Goal: Check status: Check status

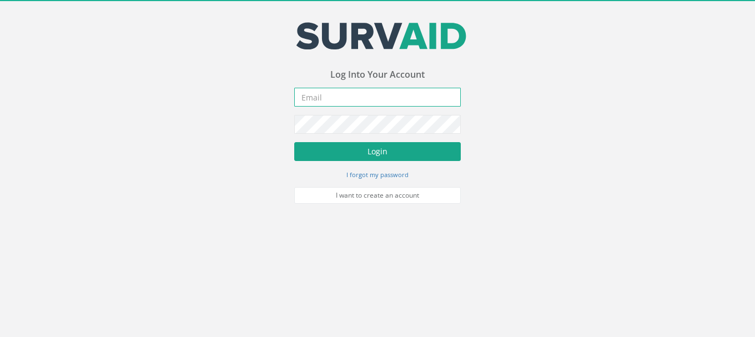
type input "[PERSON_NAME][EMAIL_ADDRESS][PERSON_NAME][DOMAIN_NAME]"
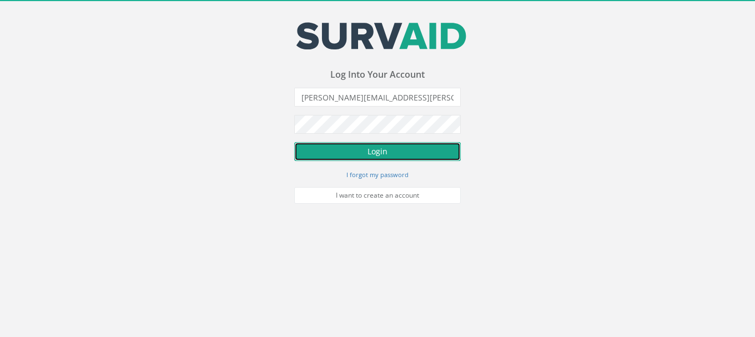
click at [383, 151] on button "Login" at bounding box center [377, 151] width 167 height 19
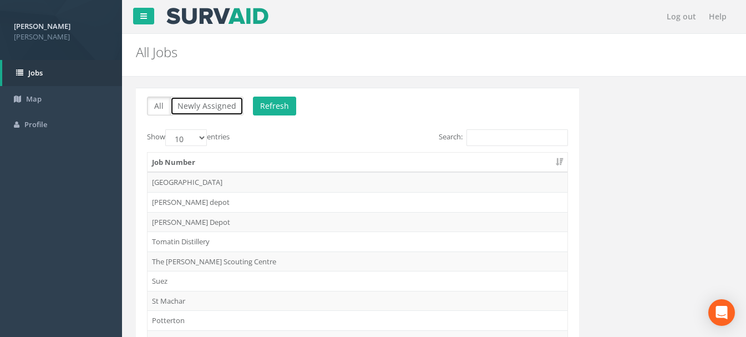
click at [226, 109] on button "Newly Assigned" at bounding box center [206, 106] width 73 height 19
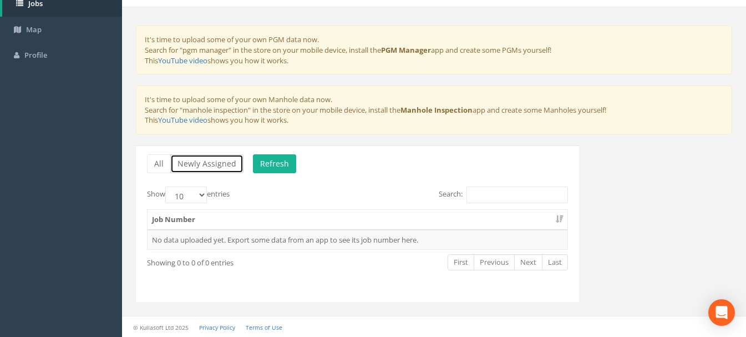
scroll to position [70, 0]
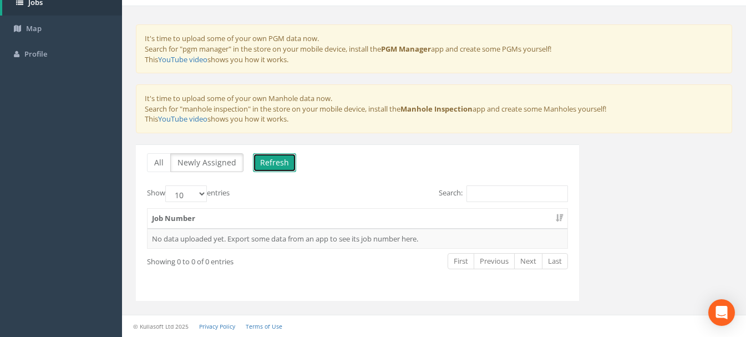
click at [267, 164] on button "Refresh" at bounding box center [274, 162] width 43 height 19
click at [485, 189] on input "Search:" at bounding box center [518, 193] width 102 height 17
drag, startPoint x: 503, startPoint y: 191, endPoint x: 464, endPoint y: 191, distance: 39.4
click at [464, 191] on label "Search: Fernilea" at bounding box center [503, 193] width 129 height 17
type input "Fernilea"
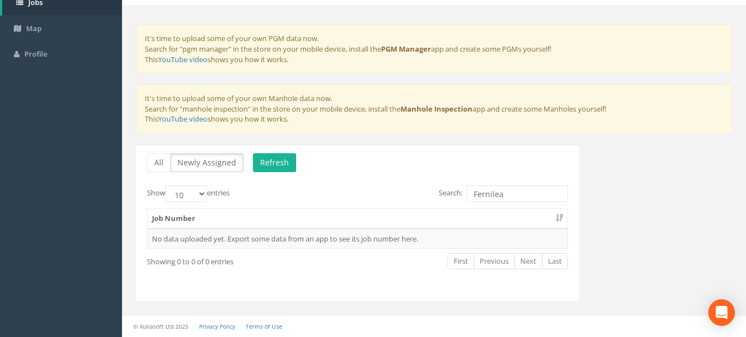
click at [392, 186] on div "Search: Fernilea" at bounding box center [467, 194] width 202 height 19
click at [160, 162] on button "All" at bounding box center [159, 162] width 24 height 19
click at [281, 163] on button "Refresh" at bounding box center [274, 162] width 43 height 19
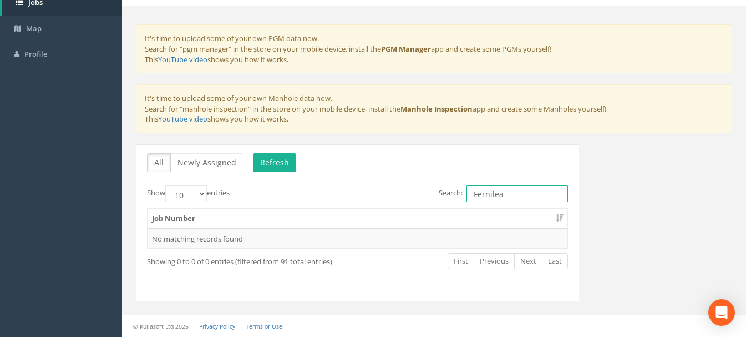
drag, startPoint x: 505, startPoint y: 195, endPoint x: 453, endPoint y: 195, distance: 52.2
click at [453, 195] on label "Search: Fernilea" at bounding box center [503, 193] width 129 height 17
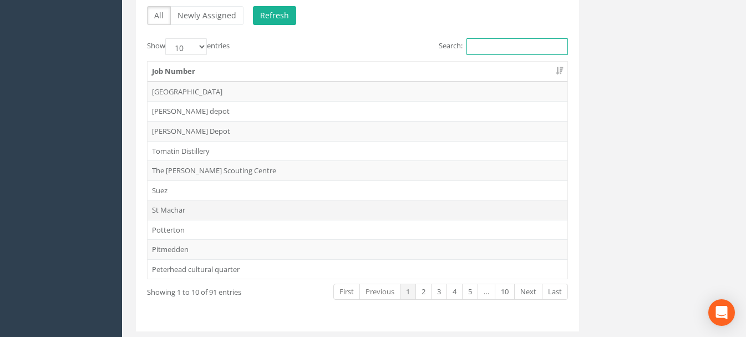
scroll to position [237, 0]
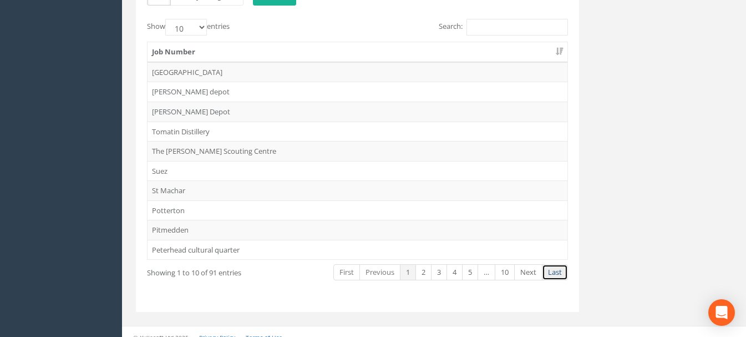
click at [553, 271] on link "Last" at bounding box center [555, 272] width 26 height 16
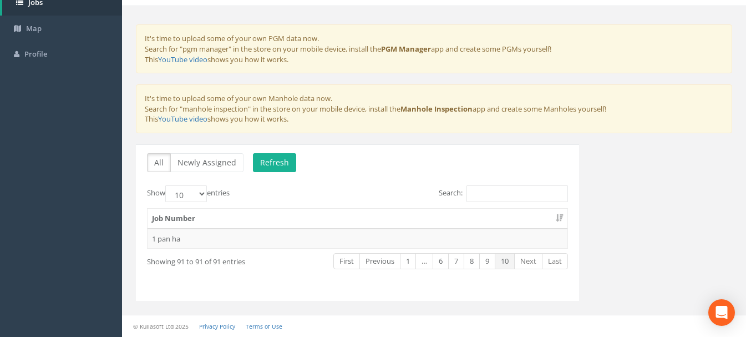
scroll to position [70, 0]
click at [165, 239] on td "1 pan ha" at bounding box center [358, 239] width 420 height 20
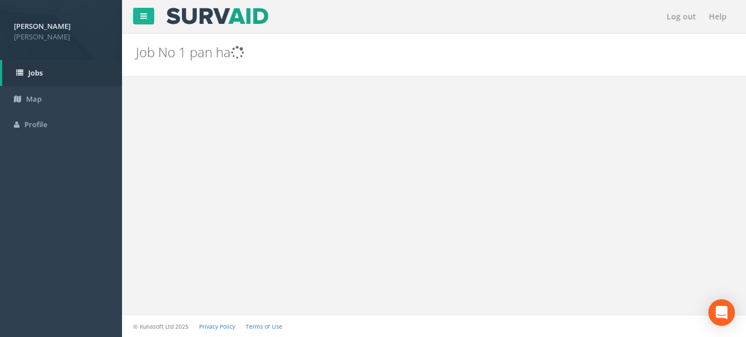
scroll to position [0, 0]
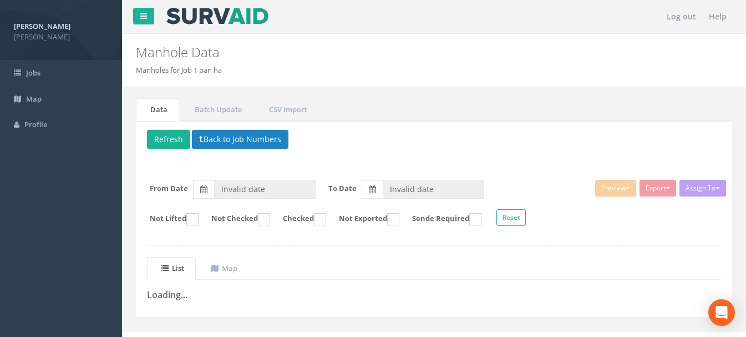
type input "[DATE]"
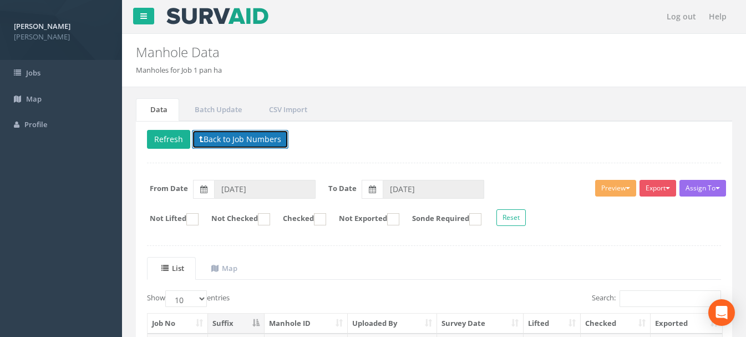
click at [238, 138] on button "Back to Job Numbers" at bounding box center [240, 139] width 97 height 19
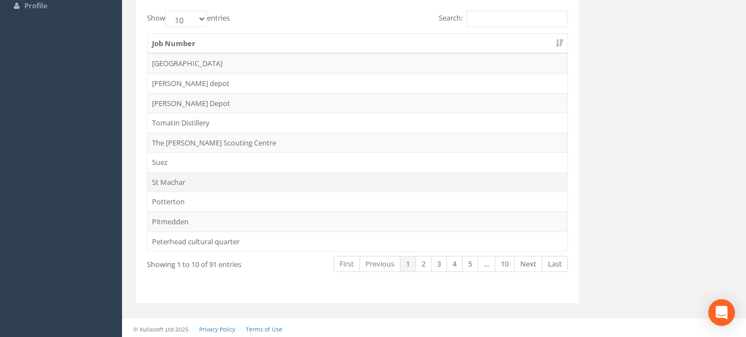
scroll to position [121, 0]
click at [525, 263] on link "Next" at bounding box center [528, 262] width 28 height 16
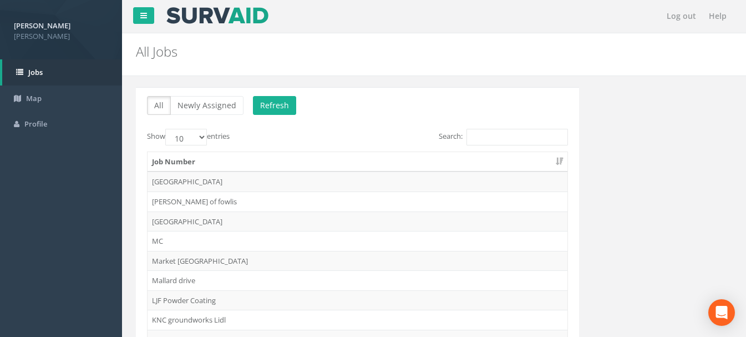
scroll to position [0, 0]
click at [474, 137] on input "Search:" at bounding box center [518, 137] width 102 height 17
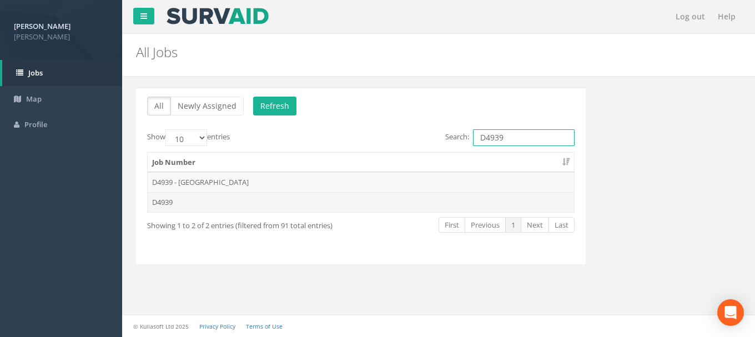
type input "D4939"
click at [167, 202] on td "D4939" at bounding box center [361, 202] width 426 height 20
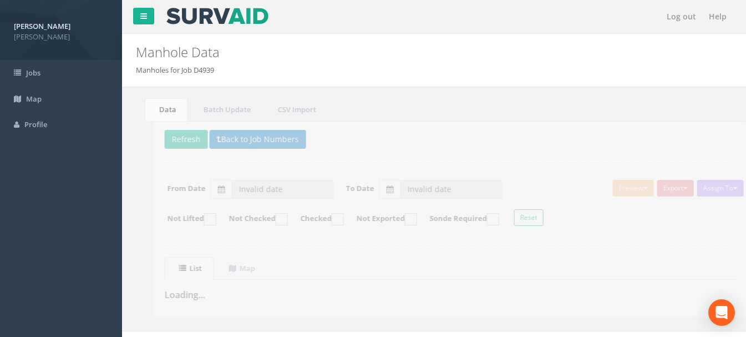
type input "[DATE]"
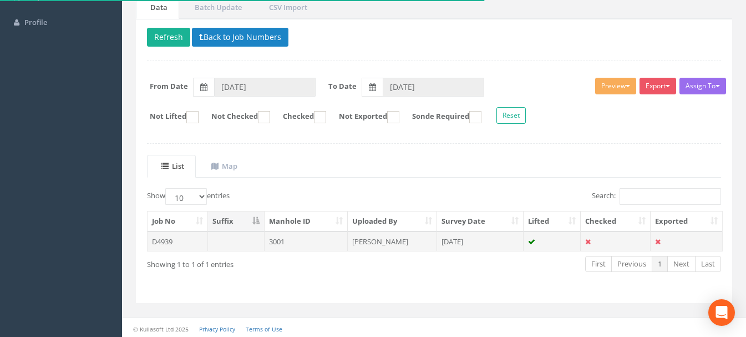
scroll to position [104, 0]
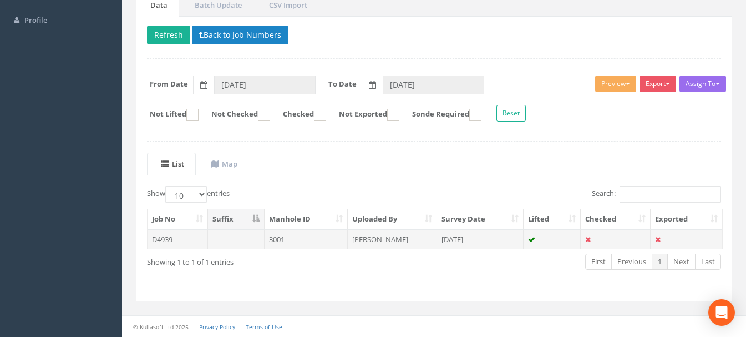
click at [271, 238] on td "3001" at bounding box center [307, 239] width 84 height 20
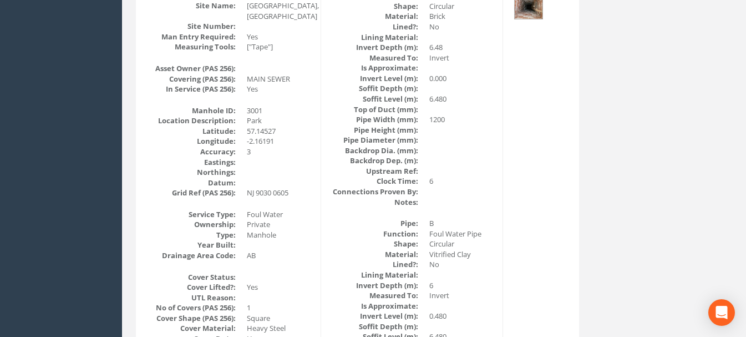
scroll to position [0, 0]
